Goal: Check status: Check status

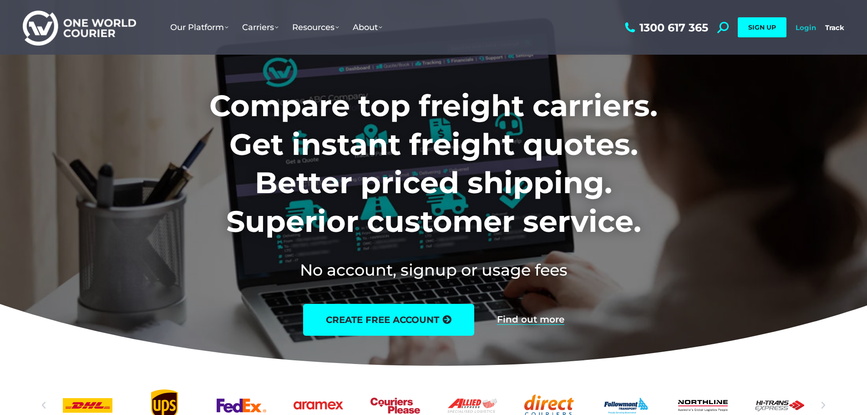
click at [798, 27] on link "Login" at bounding box center [806, 27] width 20 height 9
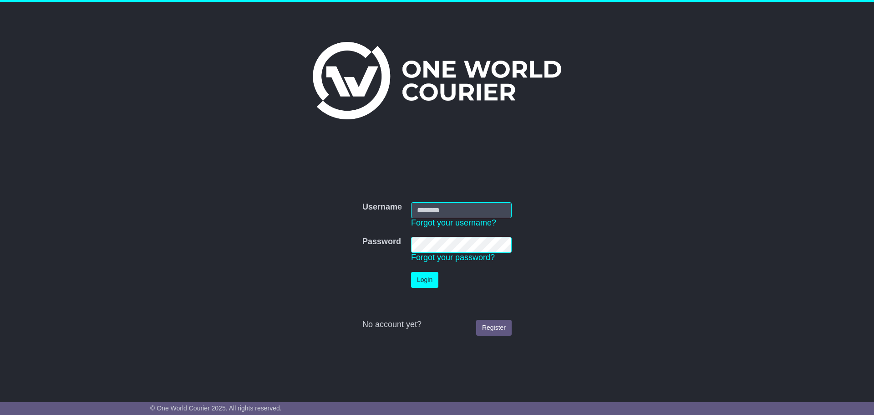
type input "**********"
click at [426, 277] on button "Login" at bounding box center [424, 280] width 27 height 16
